Goal: Task Accomplishment & Management: Manage account settings

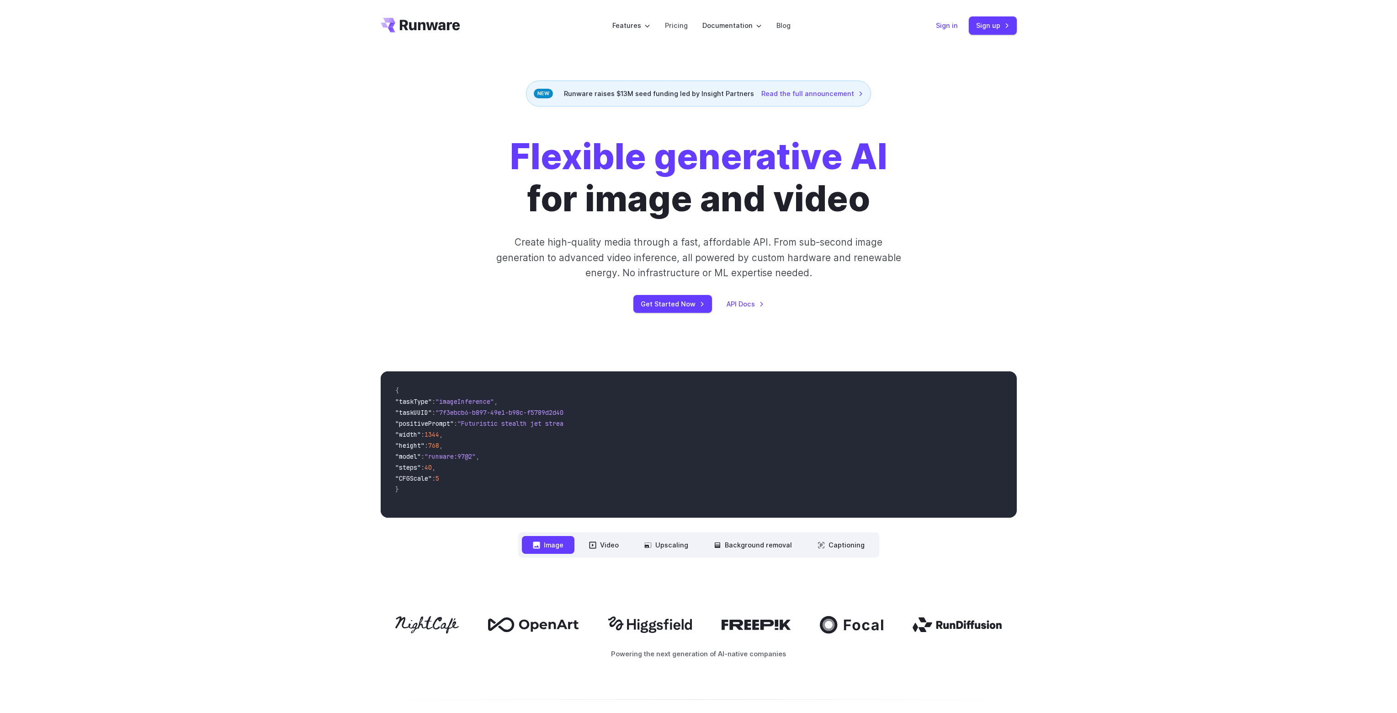
click at [946, 27] on link "Sign in" at bounding box center [947, 25] width 22 height 11
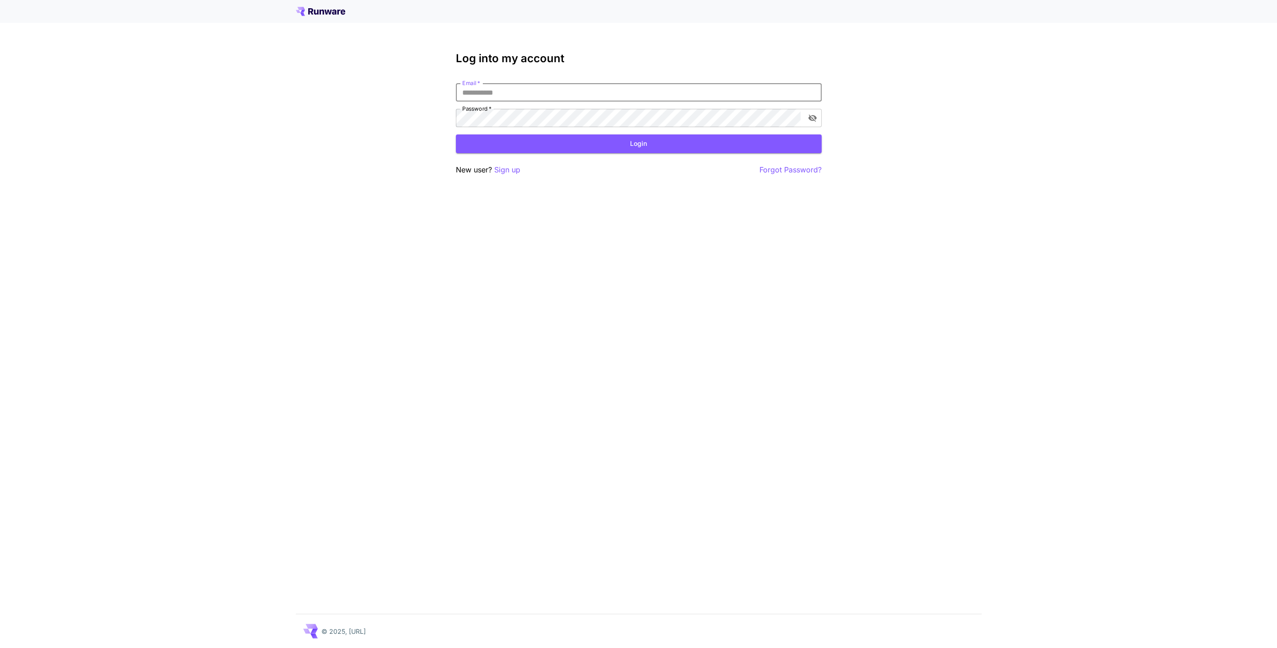
click at [543, 84] on input "Email   *" at bounding box center [639, 92] width 366 height 18
click at [532, 87] on input "Email   *" at bounding box center [639, 92] width 366 height 18
type input "**********"
click button "Login" at bounding box center [639, 143] width 366 height 19
click at [812, 117] on icon "toggle password visibility" at bounding box center [812, 117] width 9 height 9
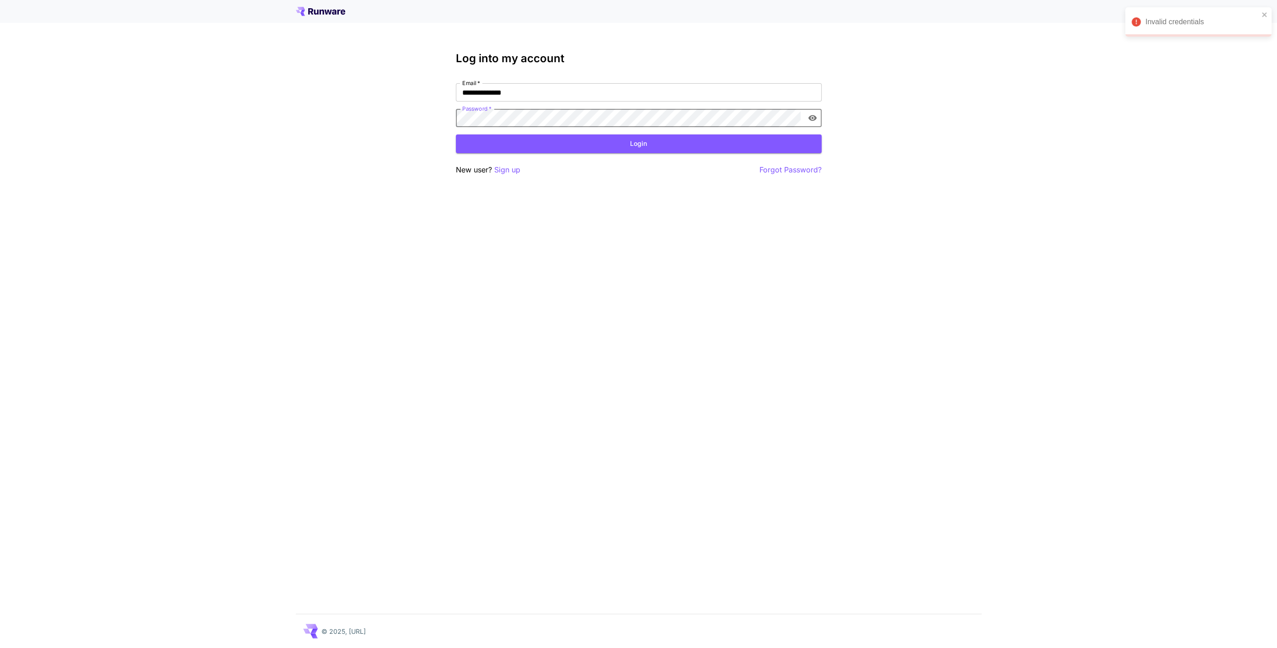
click button "Login" at bounding box center [639, 143] width 366 height 19
